Goal: Transaction & Acquisition: Purchase product/service

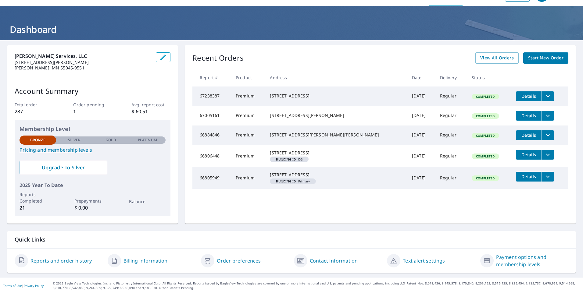
scroll to position [16, 0]
click at [63, 149] on link "Pricing and membership levels" at bounding box center [93, 149] width 146 height 7
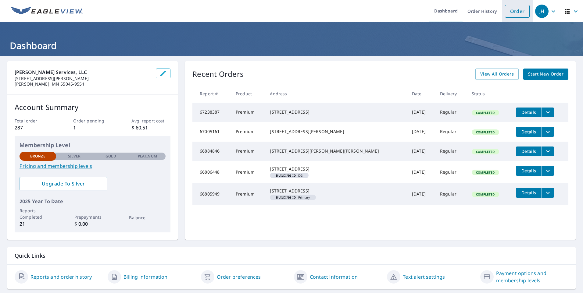
click at [465, 11] on link "Order" at bounding box center [517, 11] width 25 height 13
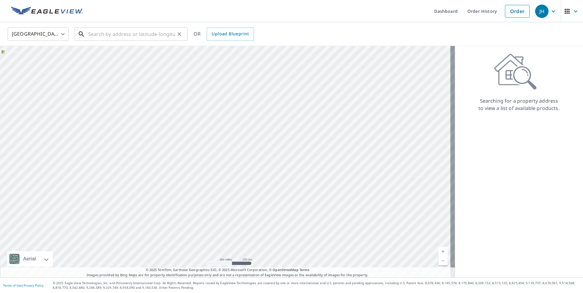
click at [134, 33] on input "text" at bounding box center [131, 34] width 87 height 17
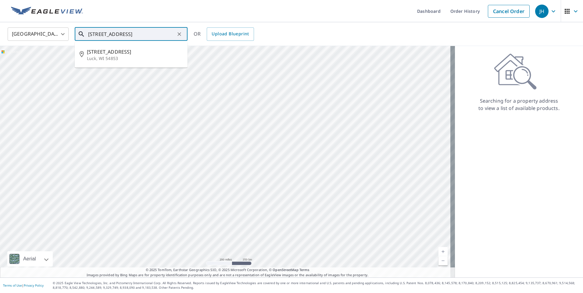
drag, startPoint x: 138, startPoint y: 34, endPoint x: 77, endPoint y: 38, distance: 61.7
click at [77, 38] on div "2168 285th ave luck ​" at bounding box center [131, 33] width 113 height 13
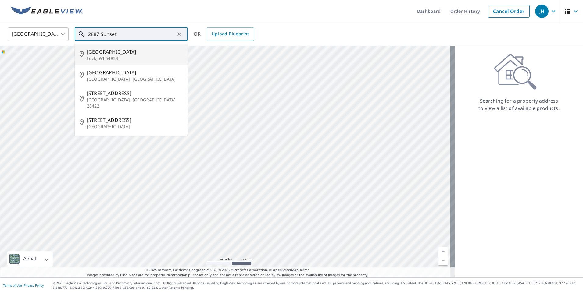
click at [105, 54] on span "2887 Sunset Dr" at bounding box center [135, 51] width 96 height 7
type input "2887 Sunset Dr Luck, WI 54853"
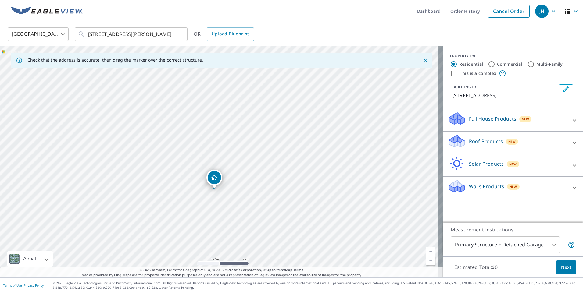
drag, startPoint x: 193, startPoint y: 121, endPoint x: 226, endPoint y: 208, distance: 92.6
click at [226, 208] on div "2887 Sunset Dr Luck, WI 54853" at bounding box center [221, 162] width 443 height 232
drag, startPoint x: 258, startPoint y: 231, endPoint x: 234, endPoint y: 114, distance: 119.1
click at [234, 114] on div "2887 Sunset Dr Luck, WI 54853" at bounding box center [221, 162] width 443 height 232
drag, startPoint x: 231, startPoint y: 117, endPoint x: 247, endPoint y: 157, distance: 43.5
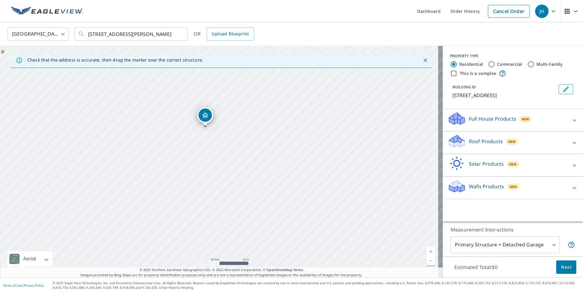
click at [247, 157] on div "2887 Sunset Dr Luck, WI 54853" at bounding box center [221, 162] width 443 height 232
drag, startPoint x: 243, startPoint y: 120, endPoint x: 247, endPoint y: 131, distance: 12.1
click at [247, 131] on div "2887 Sunset Dr Luck, WI 54853" at bounding box center [221, 162] width 443 height 232
drag, startPoint x: 218, startPoint y: 146, endPoint x: 207, endPoint y: 201, distance: 55.6
click at [207, 201] on div "2887 Sunset Dr Luck, WI 54853" at bounding box center [221, 162] width 443 height 232
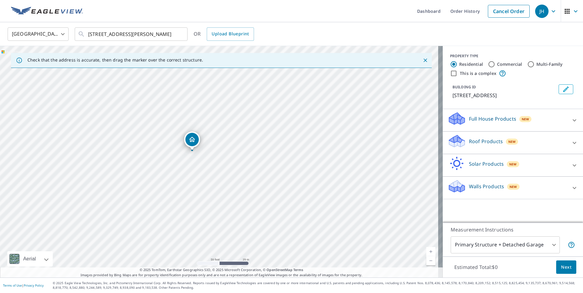
drag, startPoint x: 228, startPoint y: 198, endPoint x: 221, endPoint y: 169, distance: 29.5
click at [221, 169] on div "2887 Sunset Dr Luck, WI 54853" at bounding box center [221, 162] width 443 height 232
click at [465, 268] on span "Next" at bounding box center [566, 268] width 10 height 8
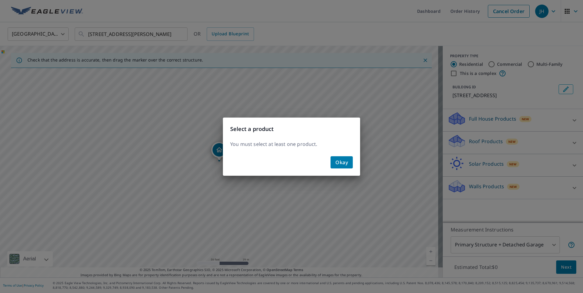
click at [337, 160] on span "Okay" at bounding box center [341, 162] width 13 height 9
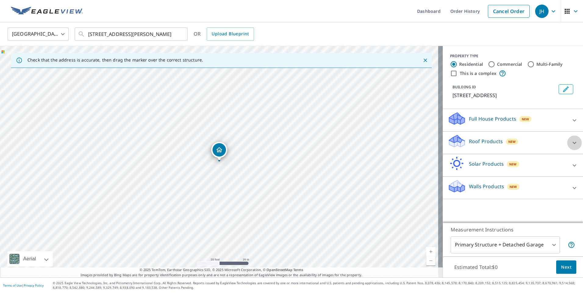
click at [465, 139] on div at bounding box center [574, 143] width 15 height 15
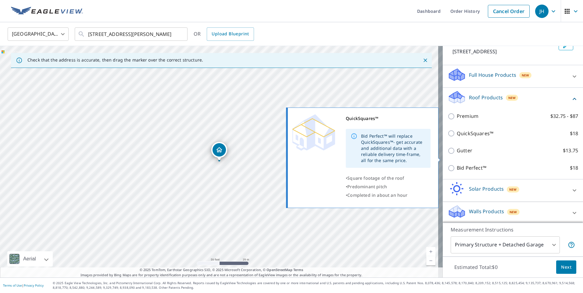
scroll to position [46, 0]
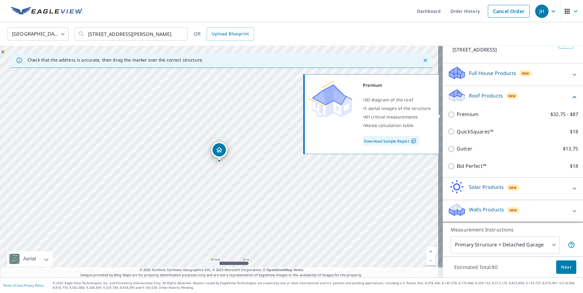
click at [448, 114] on input "Premium $32.75 - $87" at bounding box center [452, 114] width 9 height 7
checkbox input "true"
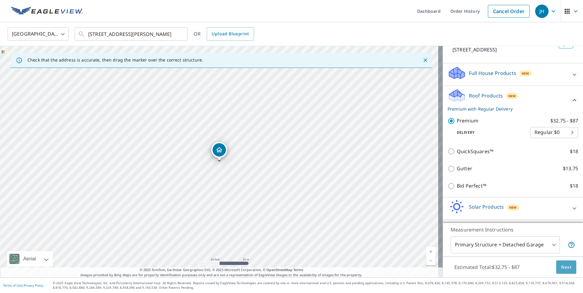
click at [465, 266] on span "Next" at bounding box center [566, 268] width 10 height 8
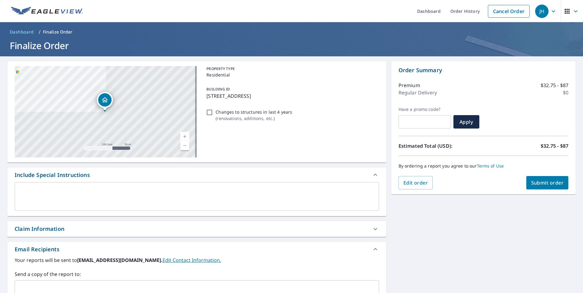
click at [465, 184] on span "Submit order" at bounding box center [547, 183] width 33 height 7
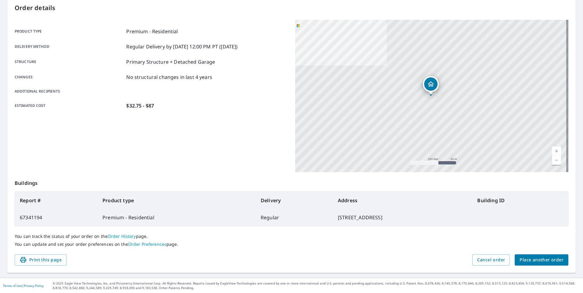
scroll to position [66, 0]
click at [465, 256] on span "Place another order" at bounding box center [542, 260] width 44 height 8
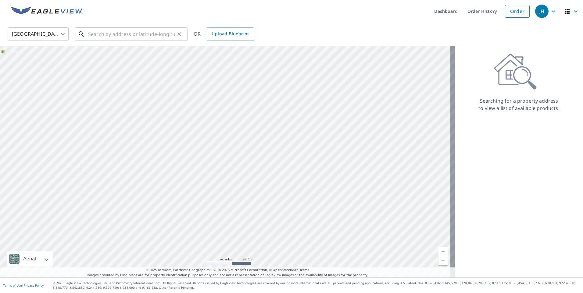
click at [112, 29] on input "text" at bounding box center [131, 34] width 87 height 17
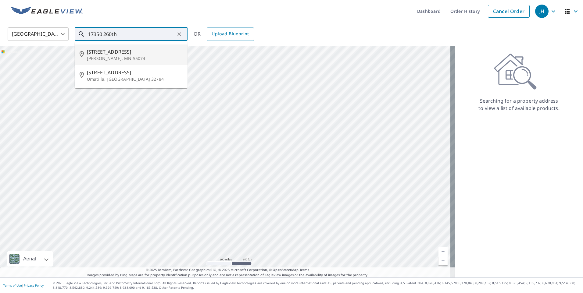
click at [99, 52] on span "17350 260th St" at bounding box center [135, 51] width 96 height 7
type input "17350 260th St Shafer, MN 55074"
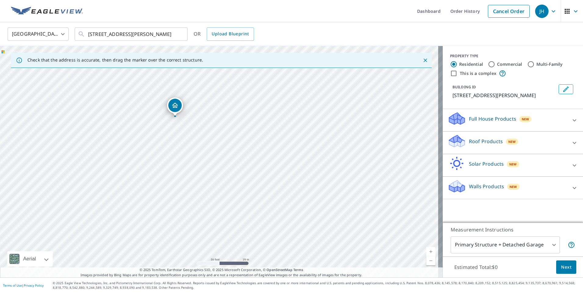
drag, startPoint x: 225, startPoint y: 108, endPoint x: 172, endPoint y: 105, distance: 52.9
drag, startPoint x: 225, startPoint y: 152, endPoint x: 255, endPoint y: 209, distance: 64.5
click at [255, 209] on div "17350 260th St Shafer, MN 55074" at bounding box center [221, 162] width 443 height 232
drag, startPoint x: 234, startPoint y: 163, endPoint x: 235, endPoint y: 175, distance: 11.7
click at [465, 119] on div at bounding box center [574, 120] width 15 height 15
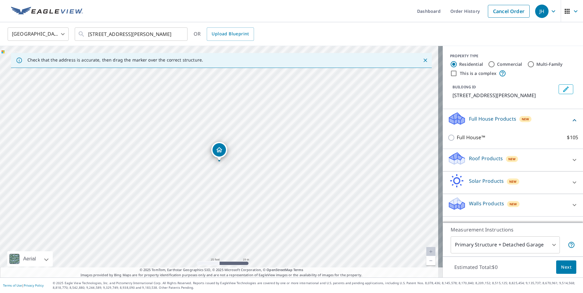
click at [465, 160] on div at bounding box center [574, 160] width 15 height 15
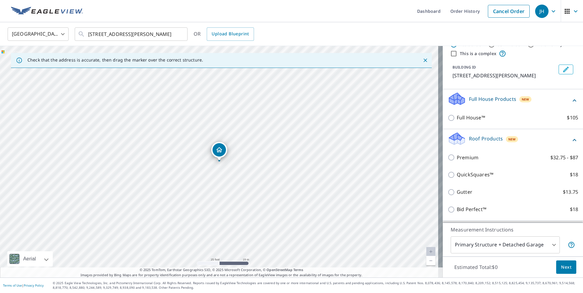
scroll to position [30, 0]
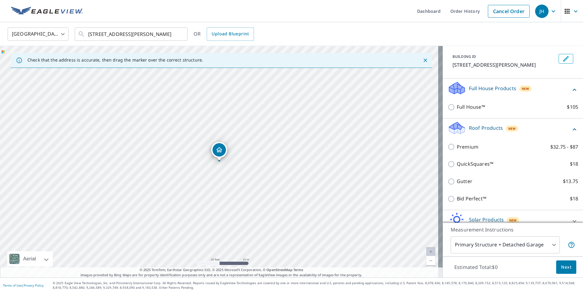
click at [465, 90] on icon at bounding box center [574, 89] width 7 height 7
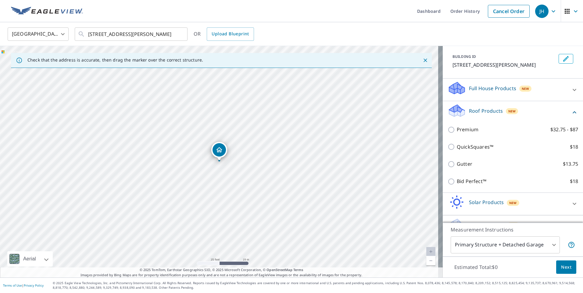
scroll to position [46, 0]
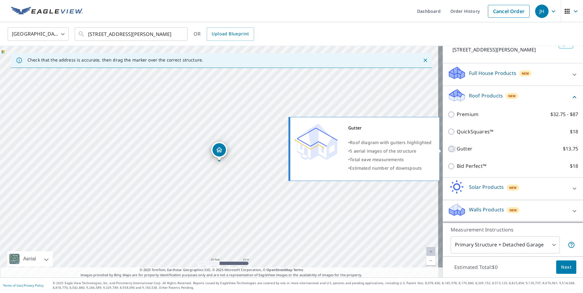
click at [448, 148] on input "Gutter $13.75" at bounding box center [452, 148] width 9 height 7
checkbox input "true"
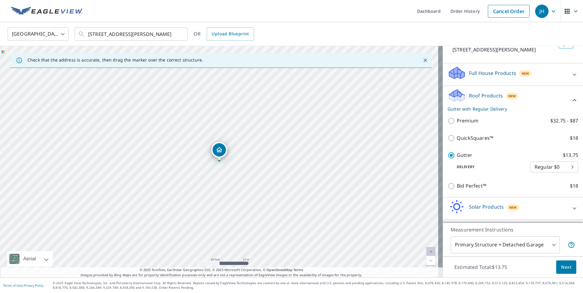
scroll to position [66, 0]
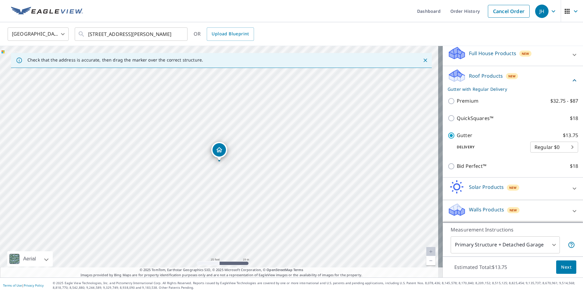
click at [465, 270] on button "Next" at bounding box center [566, 268] width 20 height 14
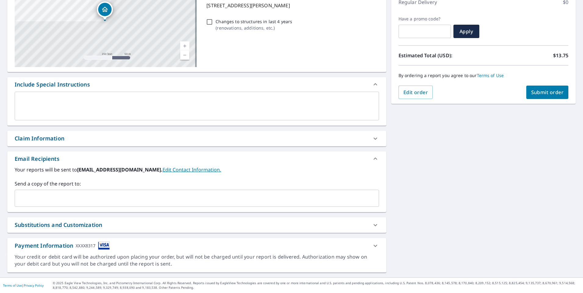
scroll to position [30, 0]
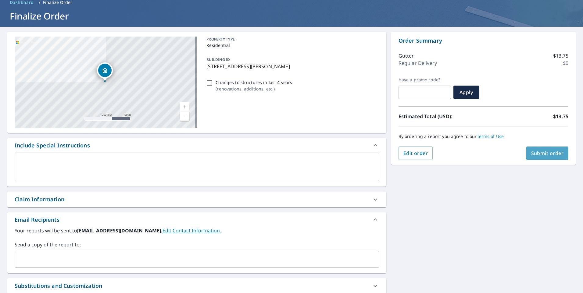
click at [465, 151] on span "Submit order" at bounding box center [547, 153] width 33 height 7
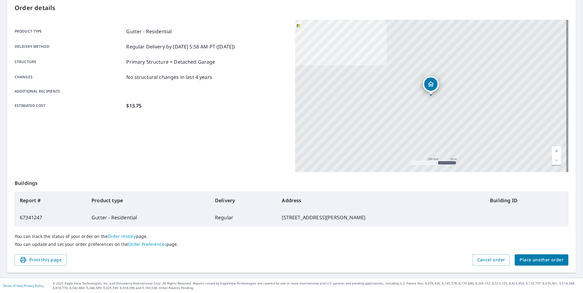
scroll to position [66, 0]
click at [465, 257] on span "Place another order" at bounding box center [542, 260] width 44 height 8
